Goal: Navigation & Orientation: Go to known website

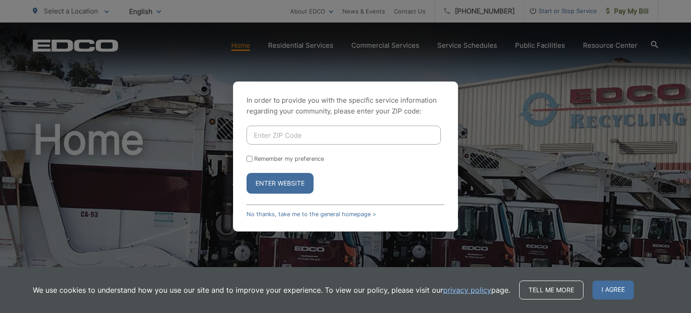
click at [275, 136] on input "Enter ZIP Code" at bounding box center [344, 135] width 194 height 19
type input "92020"
click at [249, 159] on input "Remember my preference" at bounding box center [250, 159] width 6 height 6
checkbox input "true"
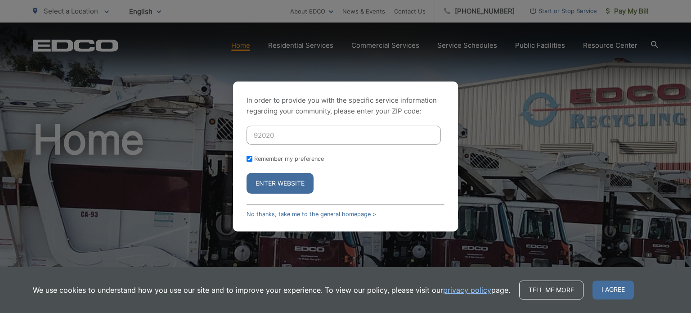
click at [248, 156] on input "Remember my preference" at bounding box center [250, 159] width 6 height 6
checkbox input "false"
click at [268, 180] on button "Enter Website" at bounding box center [280, 183] width 67 height 21
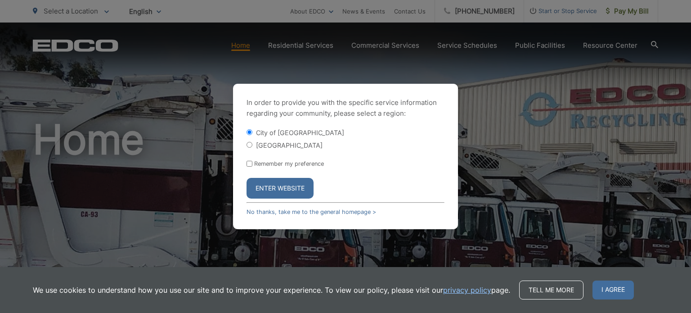
click at [272, 190] on button "Enter Website" at bounding box center [280, 188] width 67 height 21
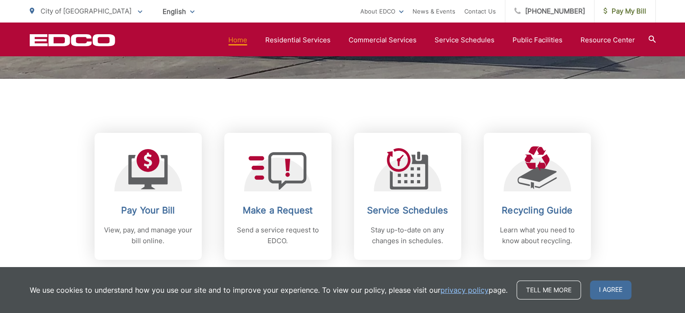
scroll to position [45, 0]
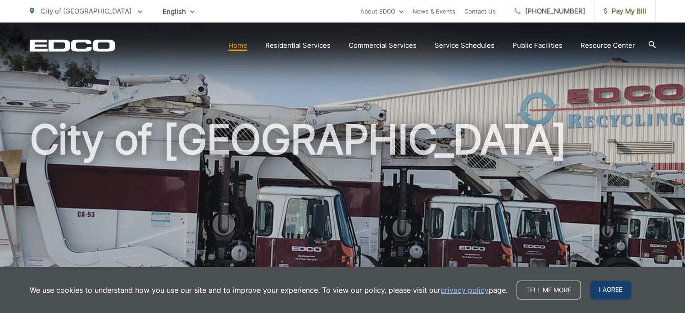
click at [601, 289] on span "I agree" at bounding box center [610, 289] width 41 height 19
